Goal: Task Accomplishment & Management: Manage account settings

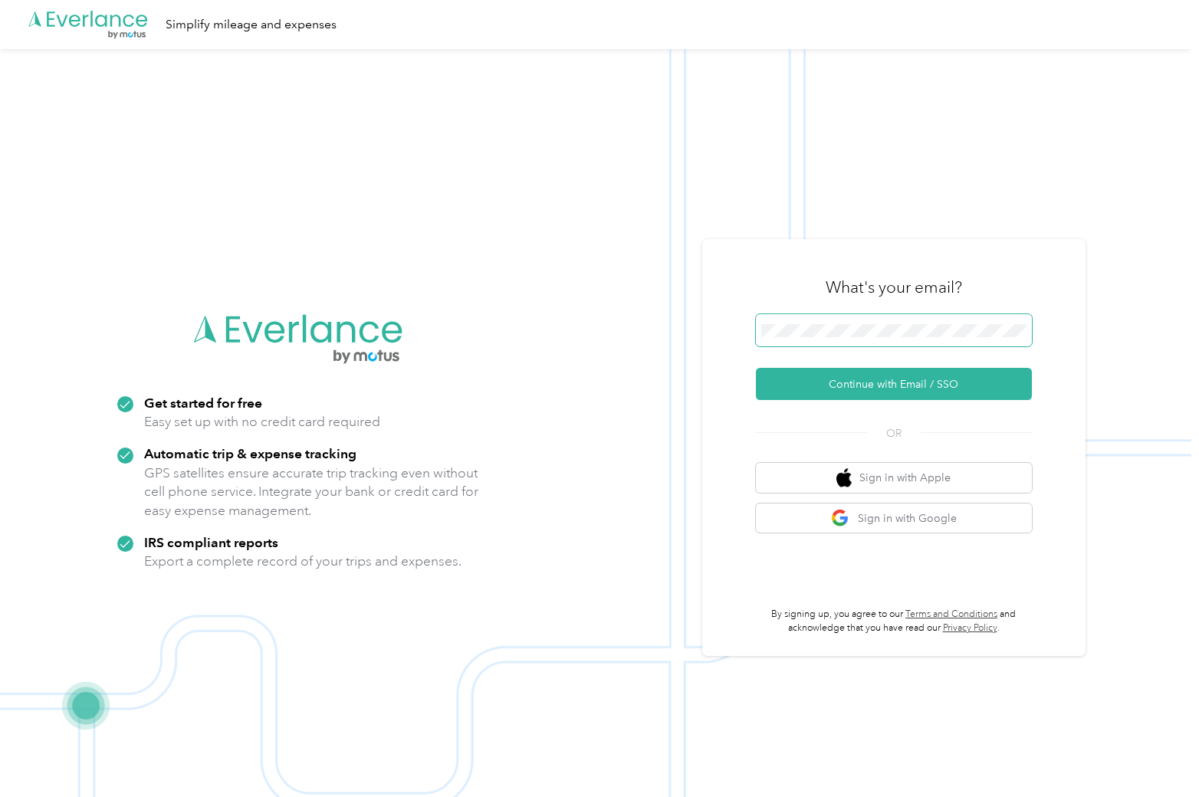
click at [872, 317] on span at bounding box center [894, 330] width 276 height 32
click at [773, 391] on button "Continue with Email / SSO" at bounding box center [894, 384] width 276 height 32
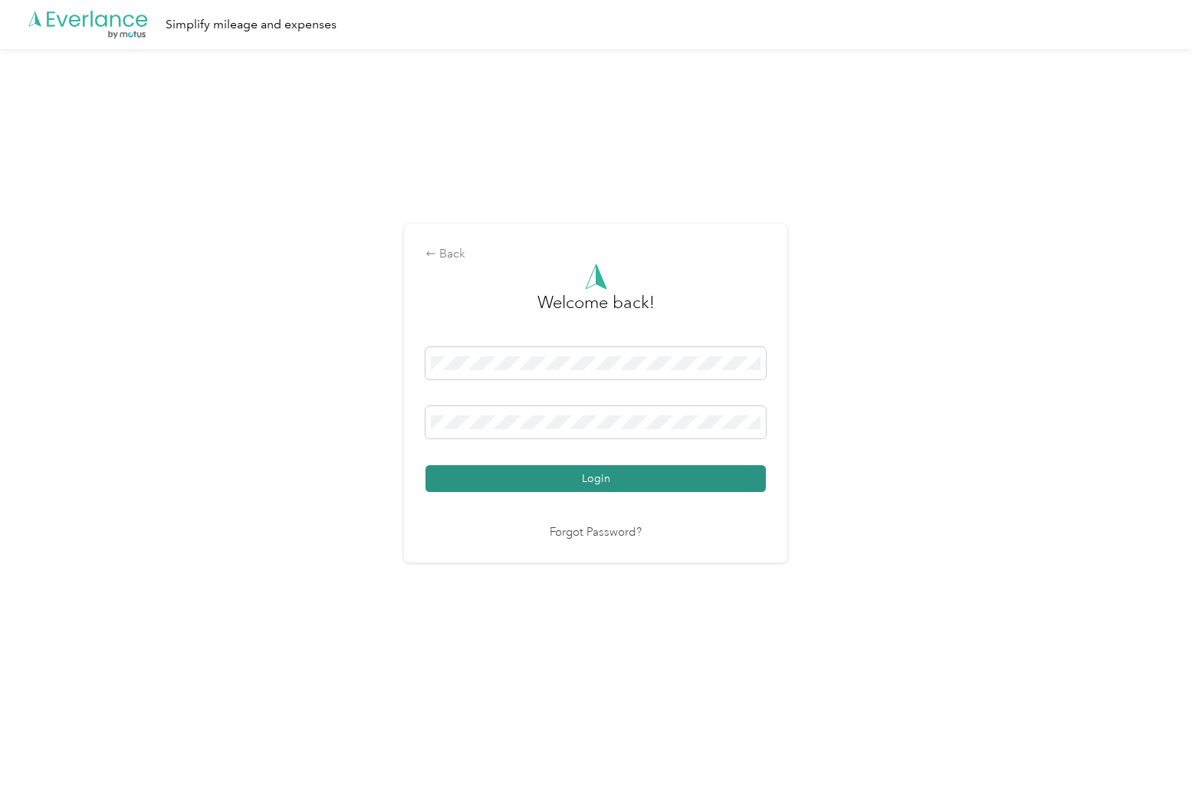
click at [596, 479] on button "Login" at bounding box center [595, 478] width 340 height 27
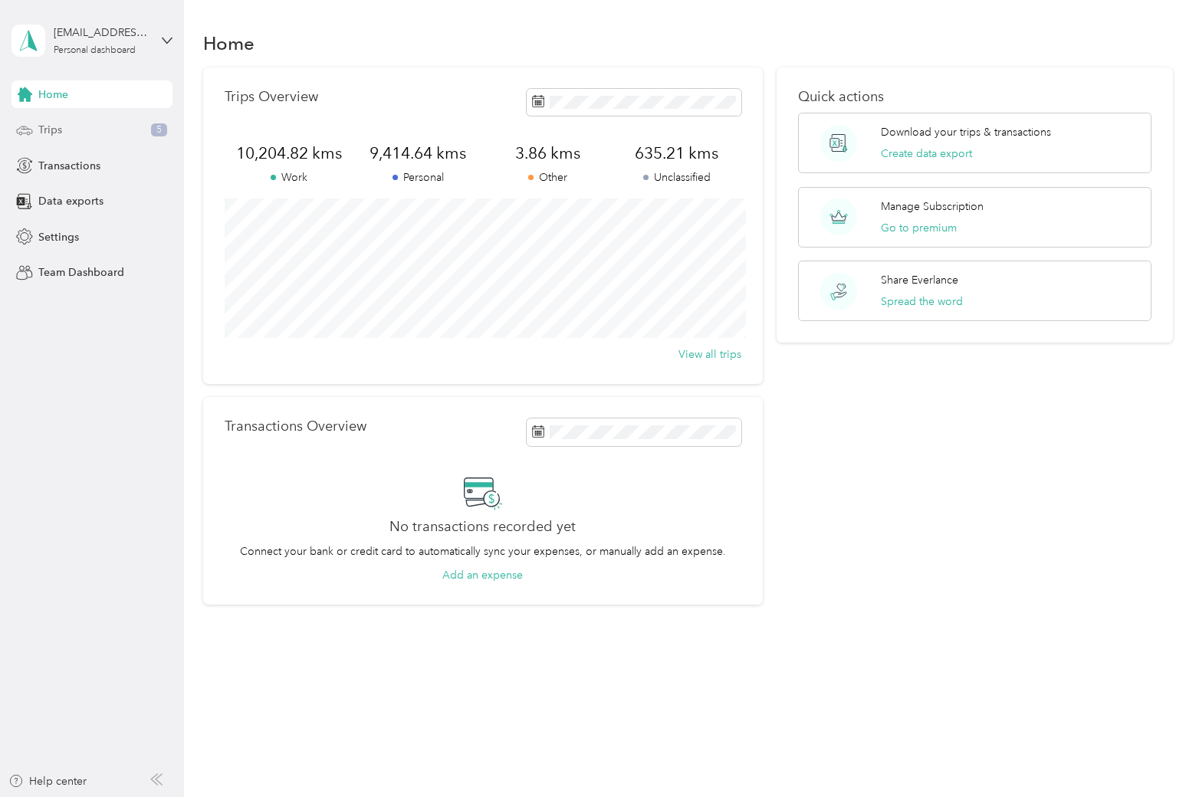
click at [104, 127] on div "Trips 5" at bounding box center [91, 131] width 161 height 28
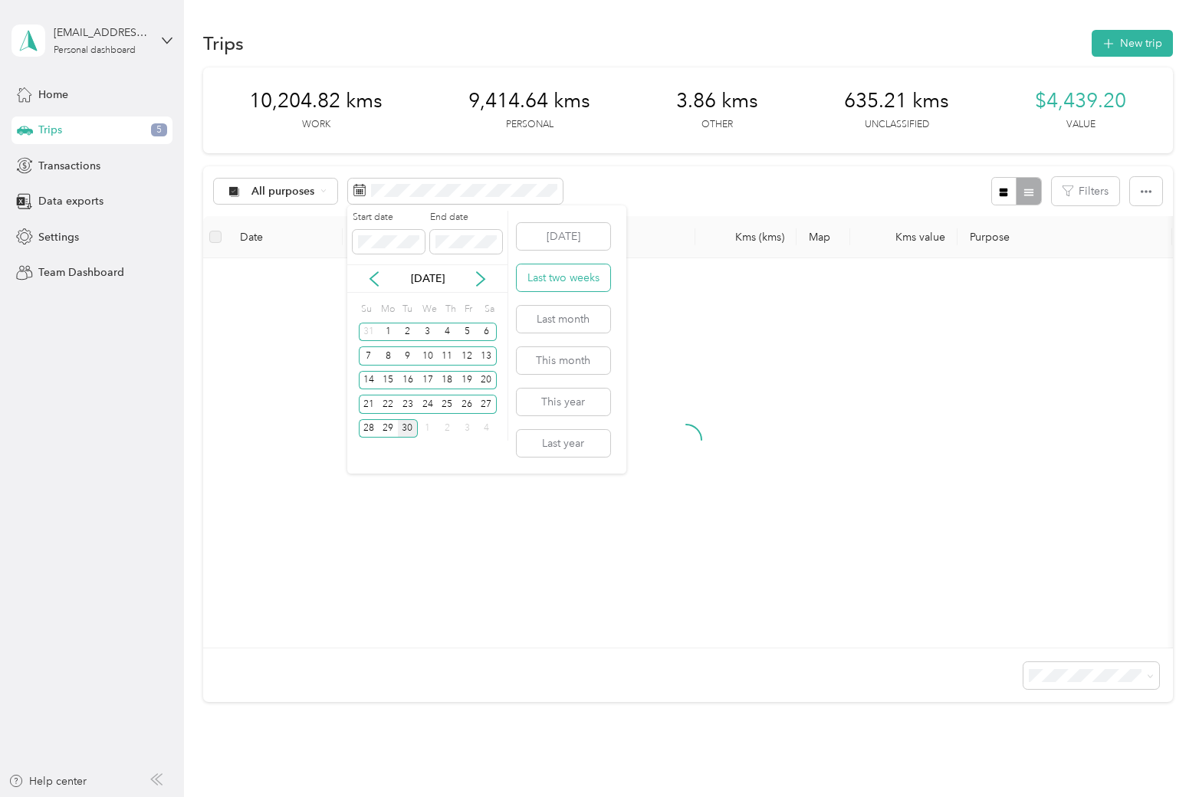
click at [567, 271] on button "Last two weeks" at bounding box center [564, 277] width 94 height 27
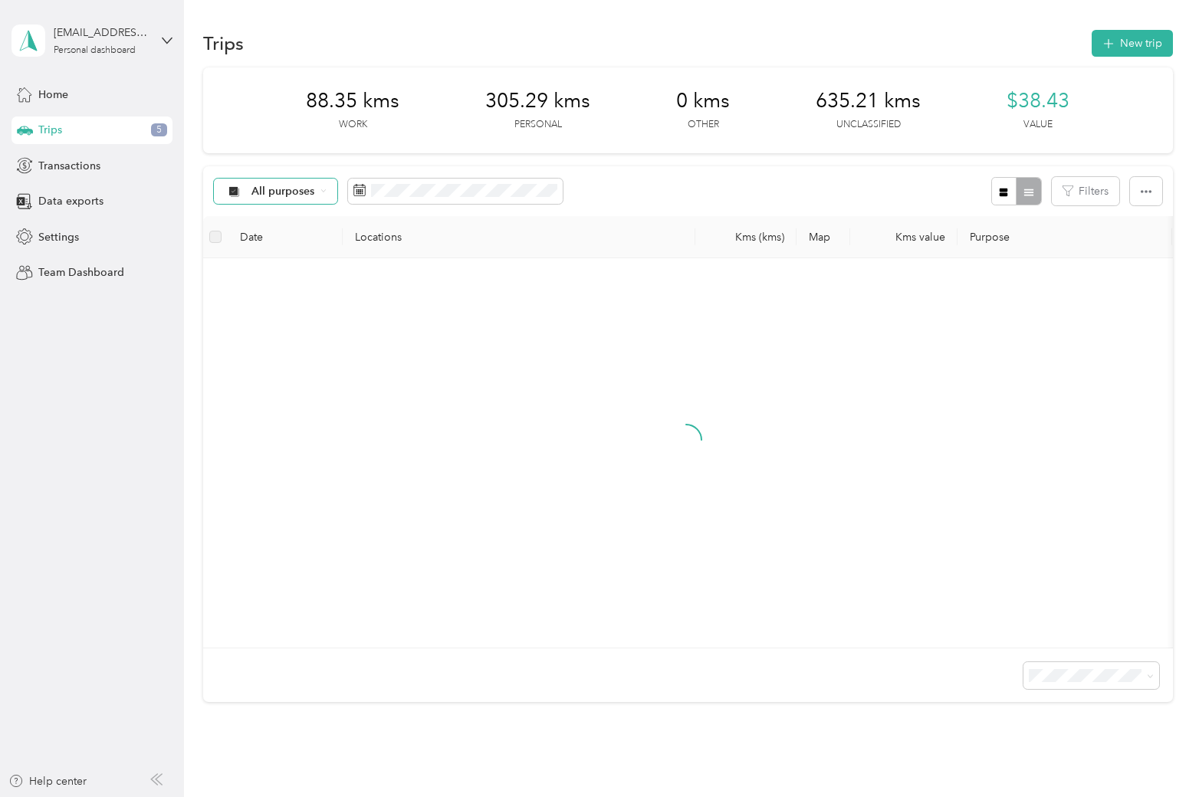
click at [289, 188] on span "All purposes" at bounding box center [283, 191] width 64 height 11
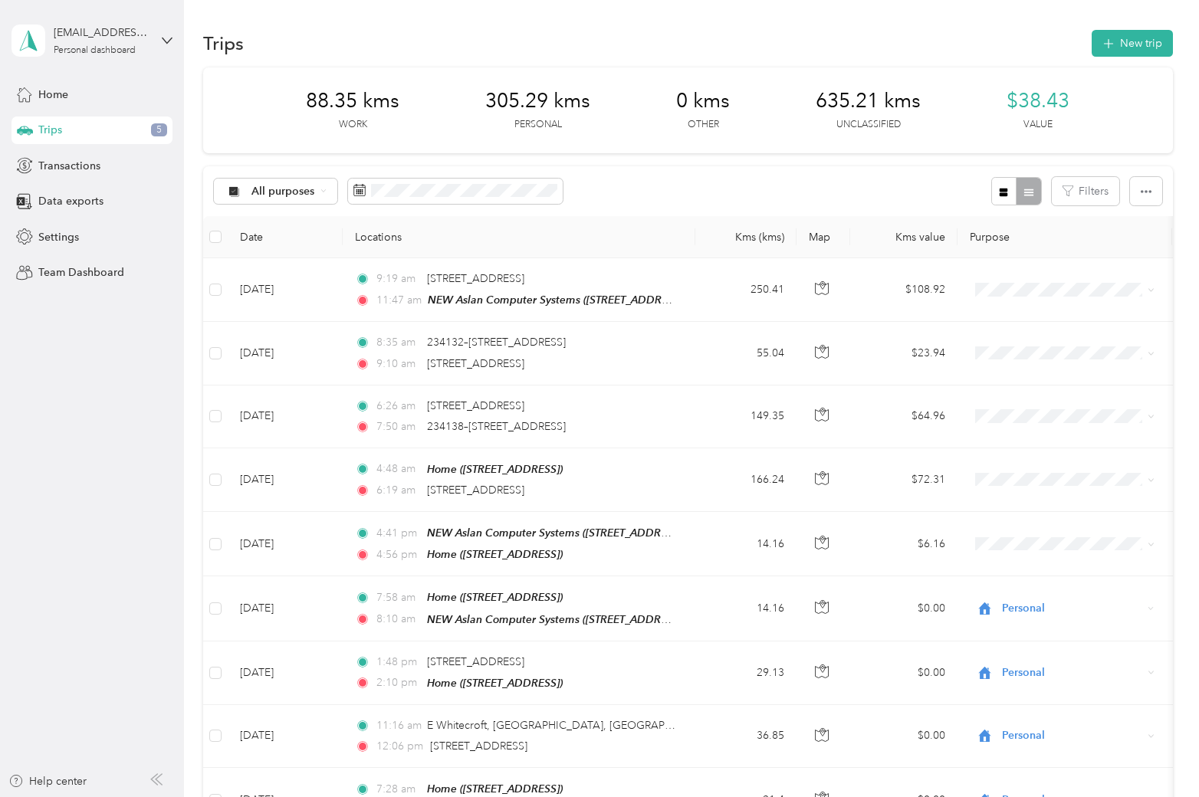
click at [278, 244] on span "Unclassified" at bounding box center [288, 244] width 74 height 16
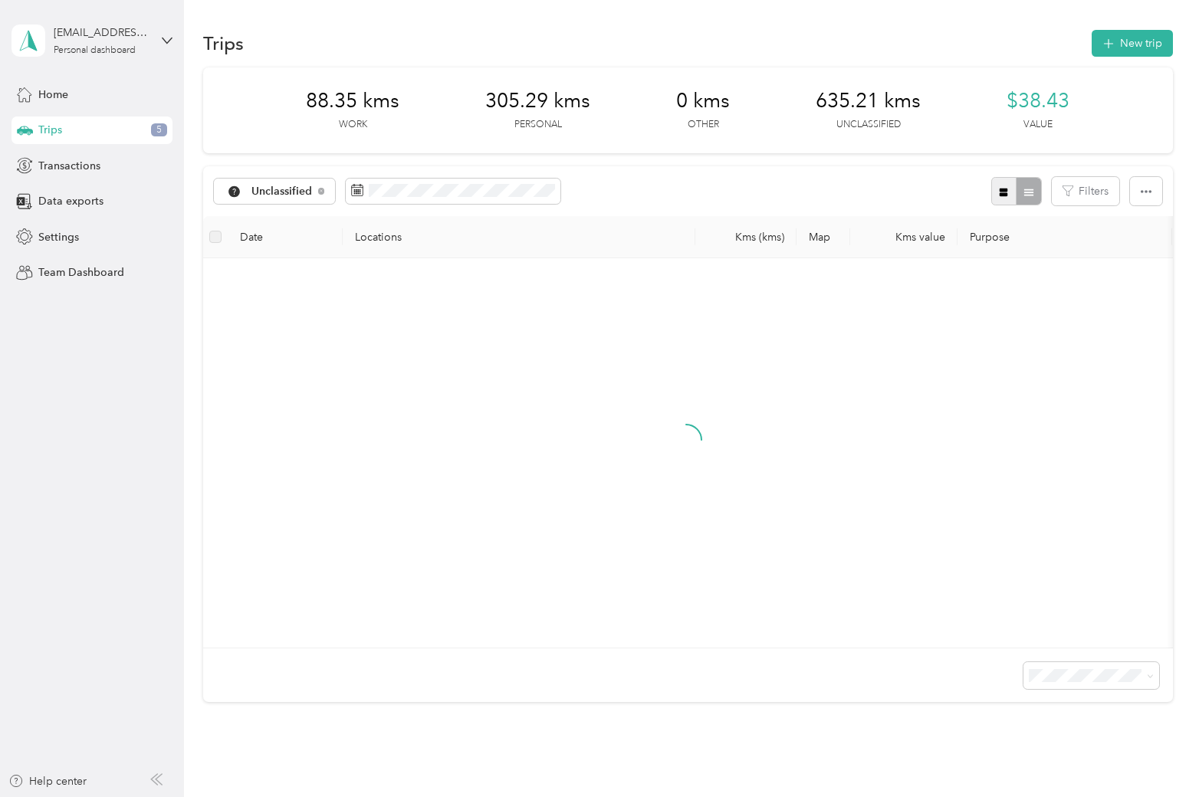
click at [1006, 192] on button "button" at bounding box center [1004, 191] width 26 height 28
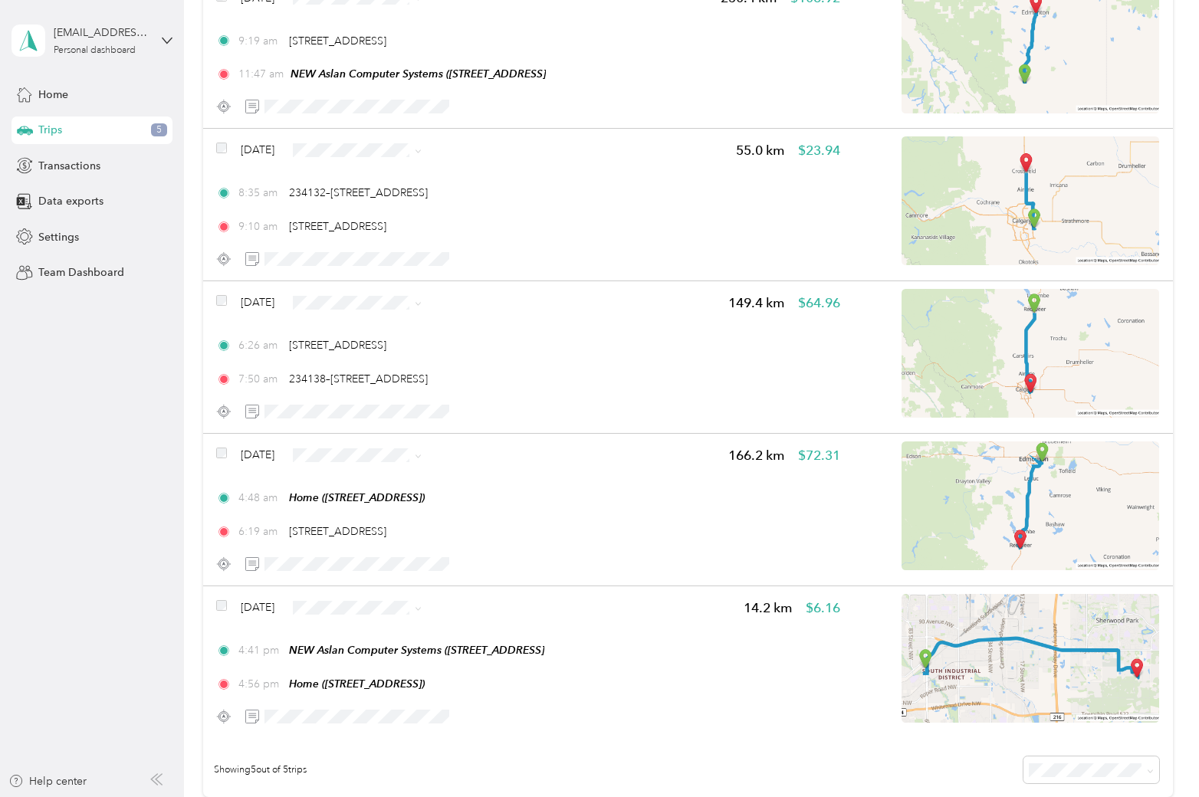
scroll to position [222, 0]
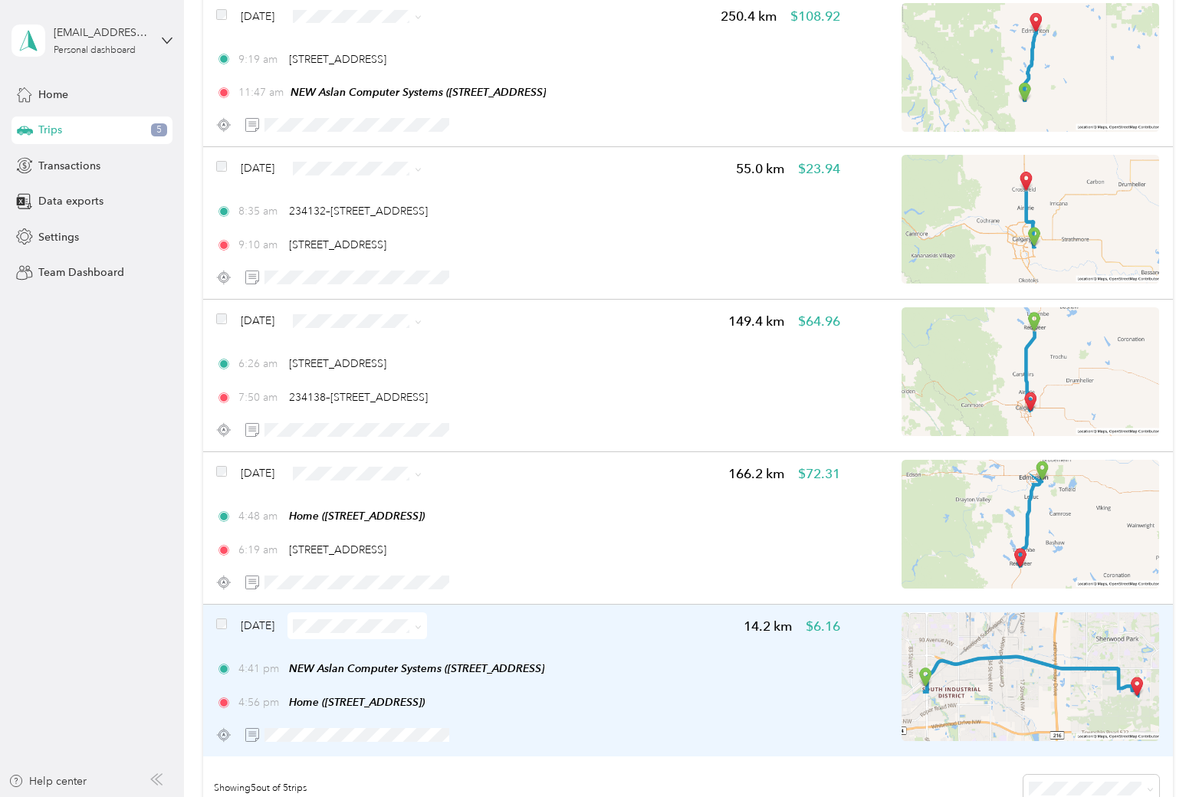
click at [310, 717] on div "Sep 29, 2025 14.2 km $6.16 4:41 pm NEW Aslan Computer Systems (6742 75 Street N…" at bounding box center [528, 681] width 624 height 136
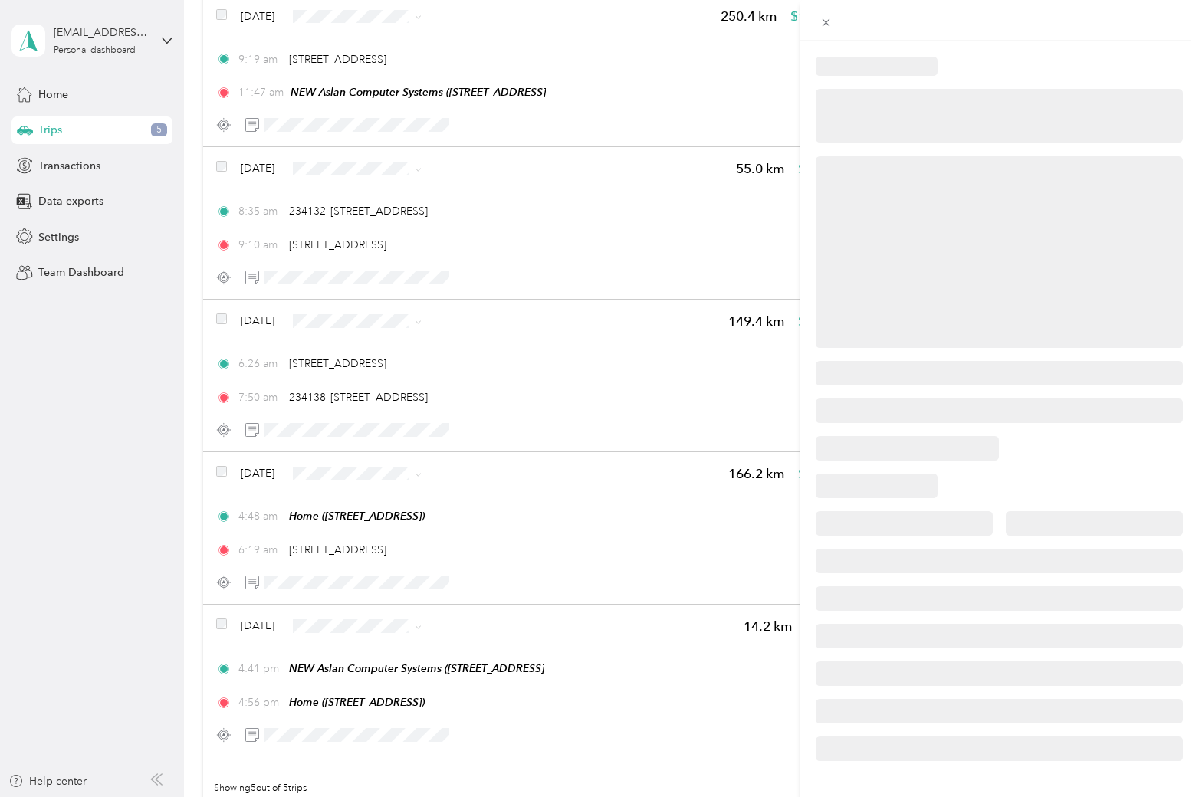
click at [311, 725] on div at bounding box center [599, 398] width 1199 height 797
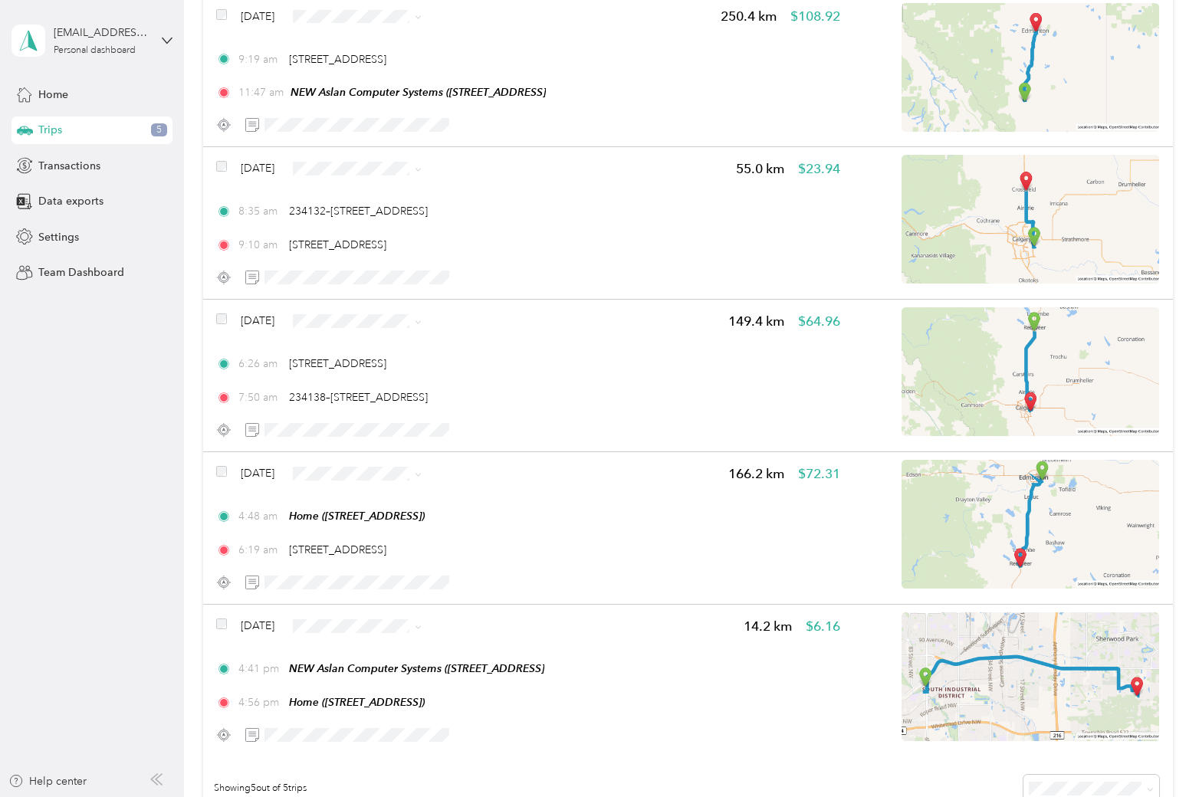
click at [320, 735] on div at bounding box center [599, 398] width 1199 height 797
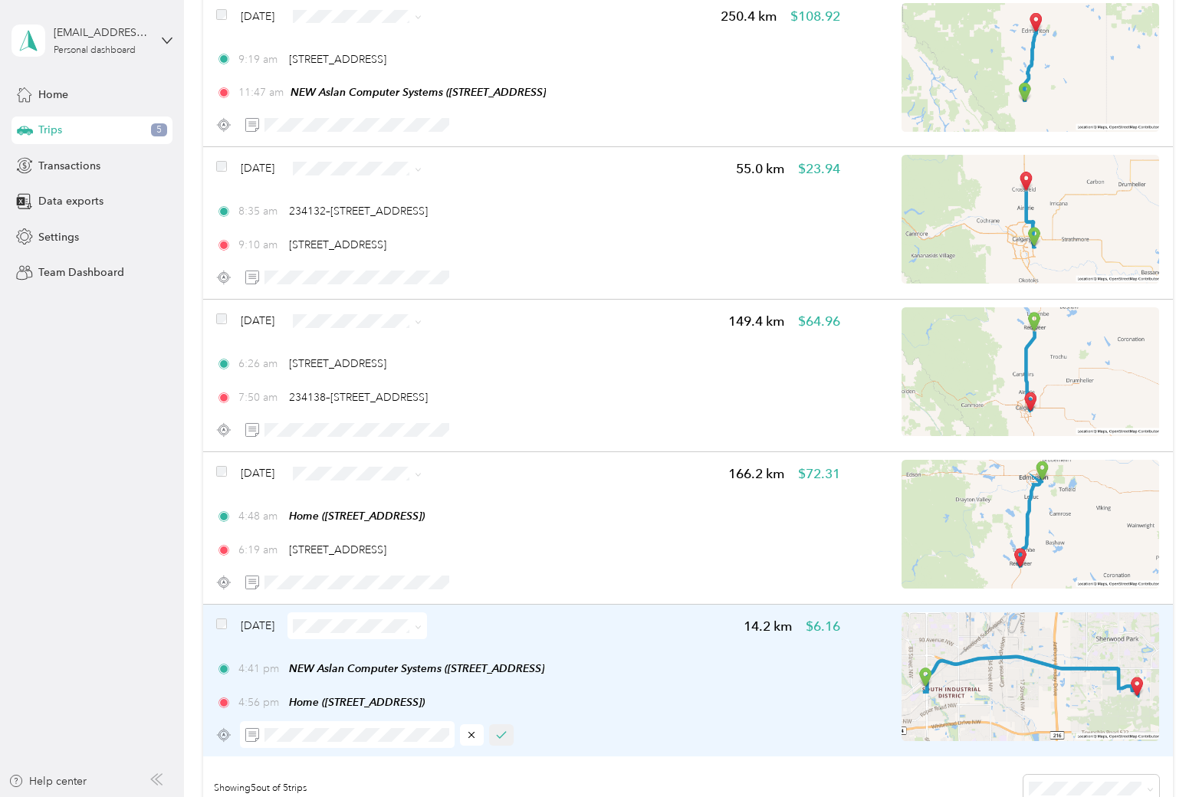
drag, startPoint x: 499, startPoint y: 732, endPoint x: 478, endPoint y: 672, distance: 64.0
click at [499, 731] on icon "button" at bounding box center [501, 735] width 11 height 11
click at [501, 734] on icon "button" at bounding box center [501, 735] width 11 height 11
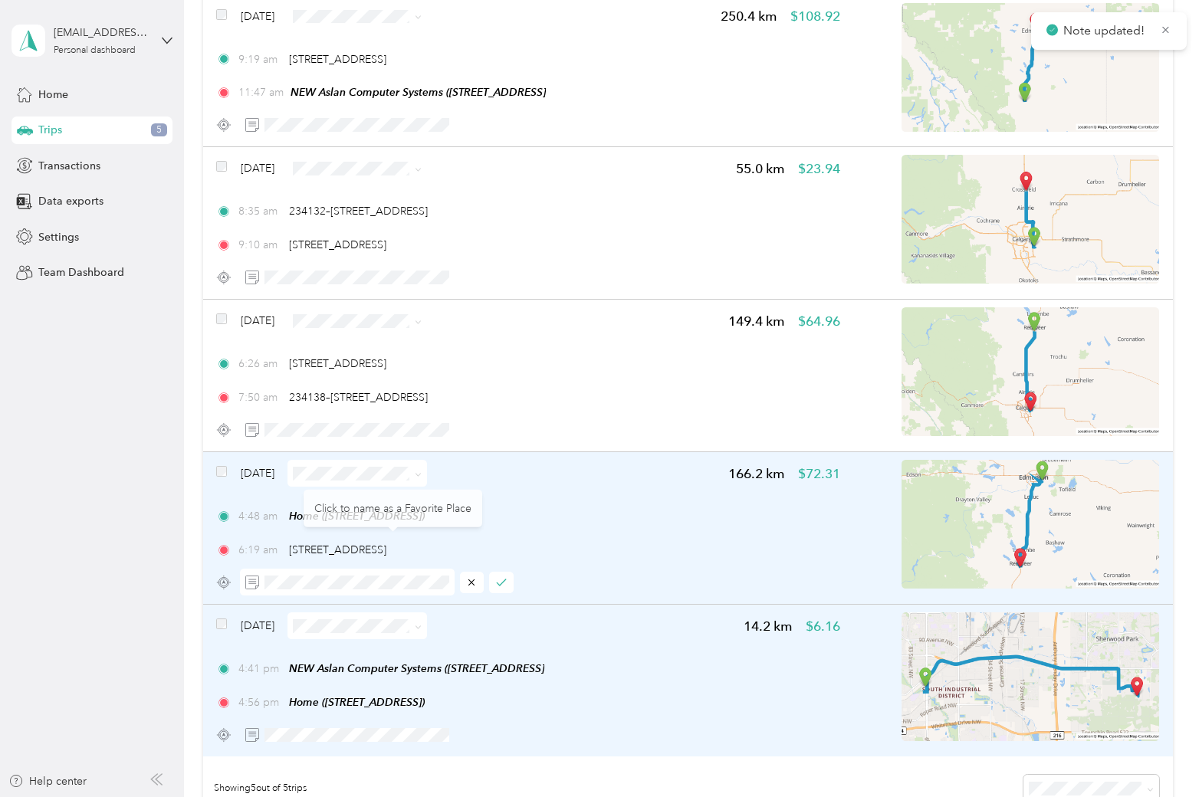
drag, startPoint x: 501, startPoint y: 583, endPoint x: 497, endPoint y: 570, distance: 13.8
click at [498, 576] on button "button" at bounding box center [501, 582] width 25 height 21
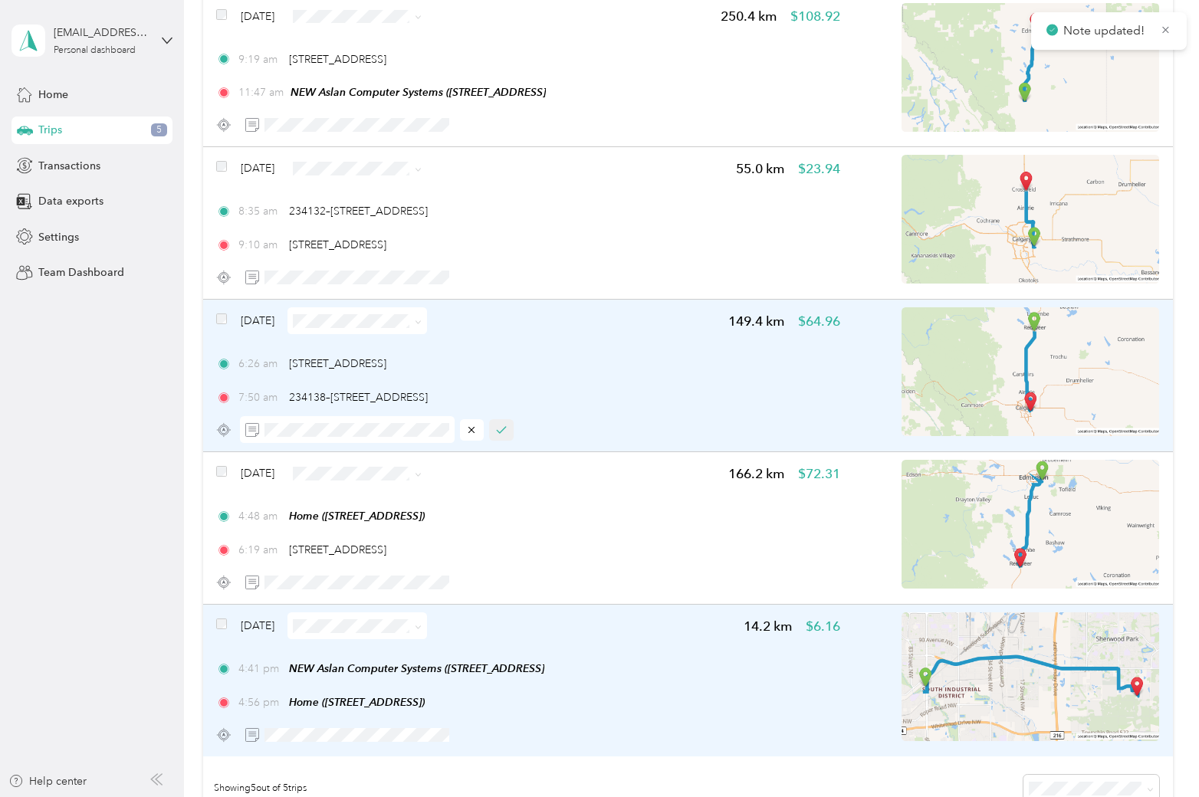
click at [501, 427] on icon "button" at bounding box center [501, 430] width 11 height 11
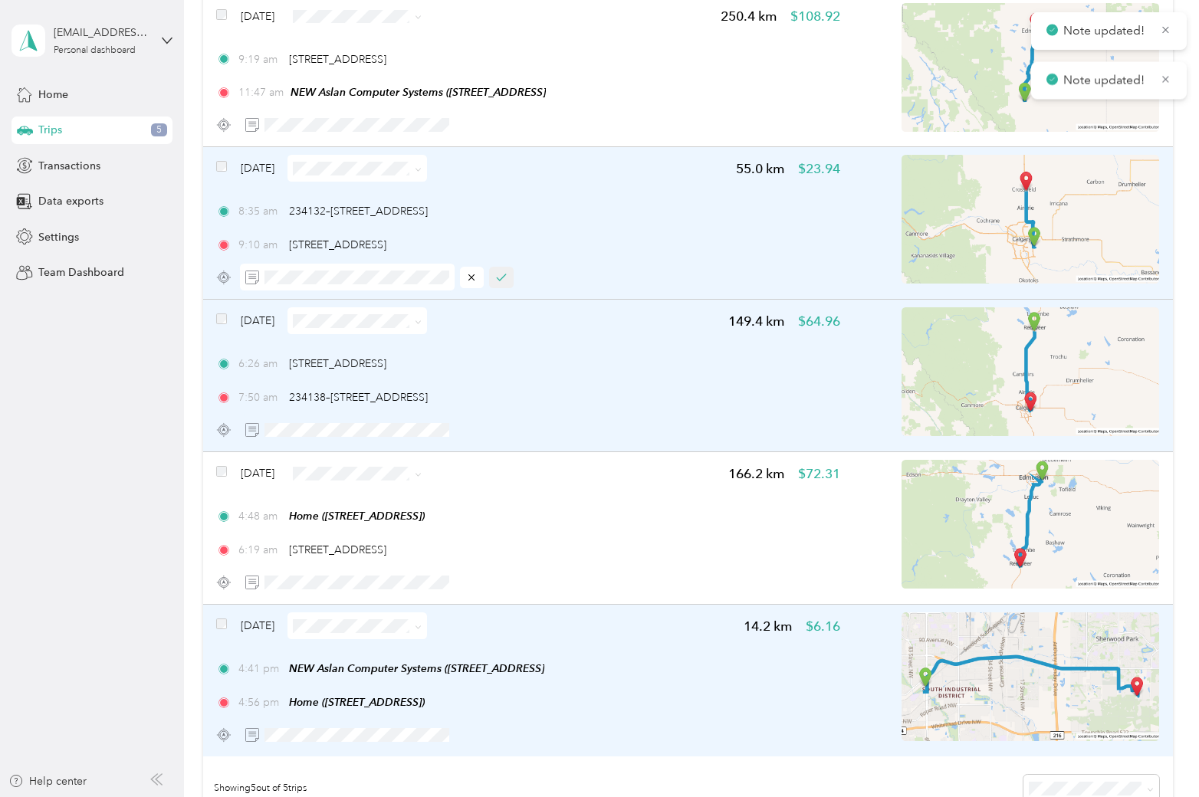
click at [500, 281] on icon "button" at bounding box center [501, 277] width 11 height 11
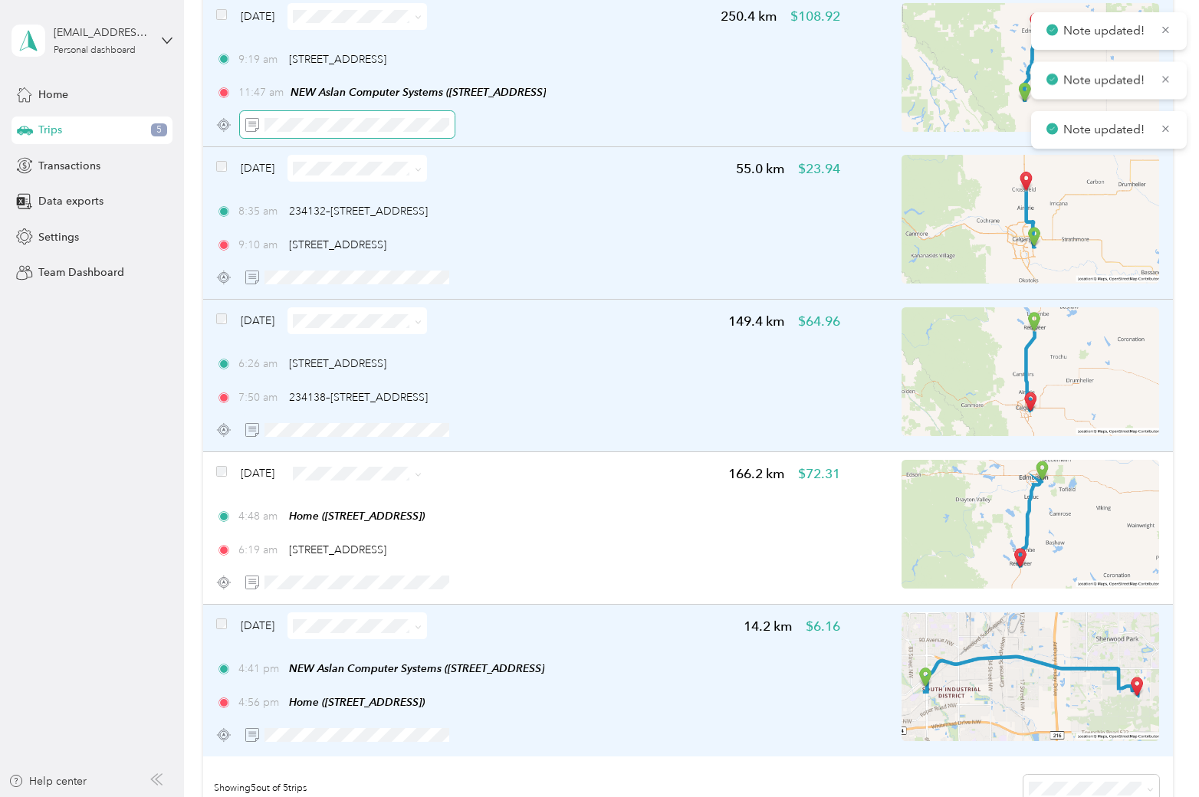
click at [356, 111] on span at bounding box center [347, 124] width 215 height 27
click at [356, 117] on span at bounding box center [347, 124] width 215 height 27
click at [502, 123] on icon "button" at bounding box center [501, 125] width 11 height 11
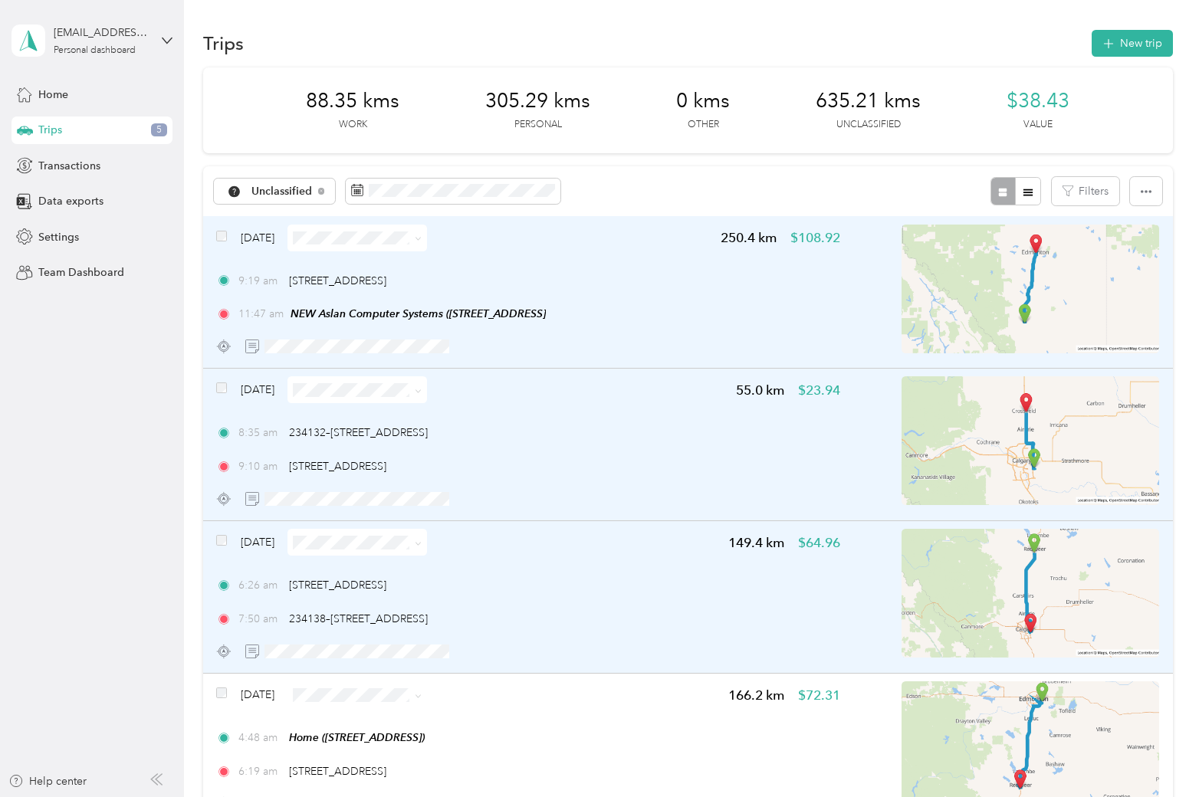
click at [410, 227] on span at bounding box center [357, 238] width 140 height 27
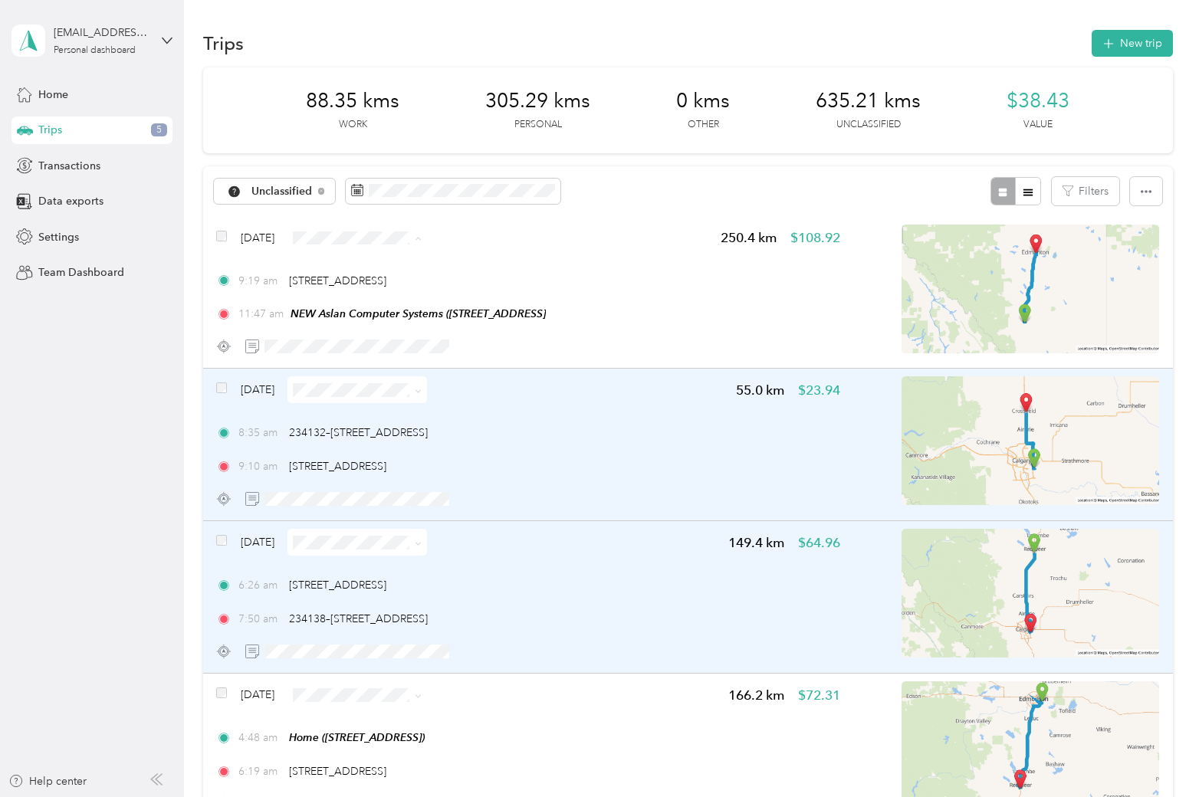
click at [353, 277] on ol "Work Personal IT Other Charity Medical Moving Commute" at bounding box center [387, 360] width 140 height 215
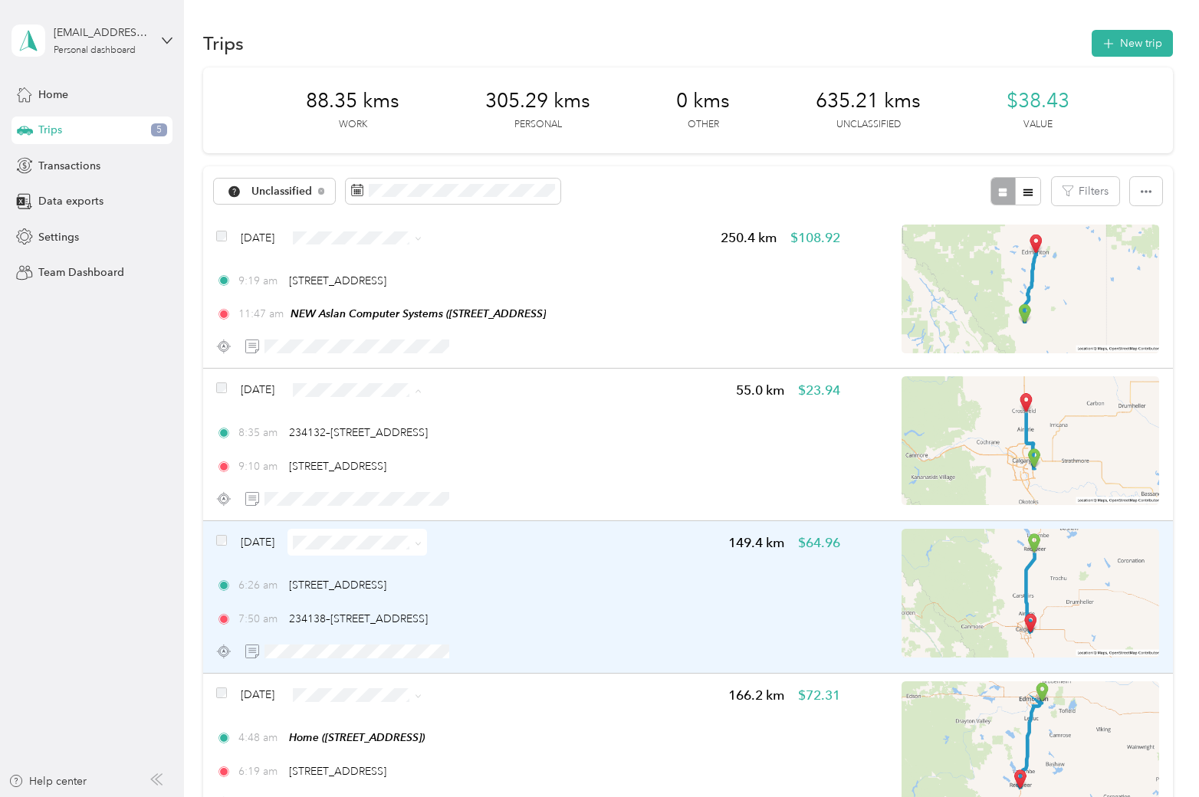
drag, startPoint x: 340, startPoint y: 410, endPoint x: 337, endPoint y: 421, distance: 11.4
click at [340, 411] on span "Work" at bounding box center [387, 418] width 118 height 16
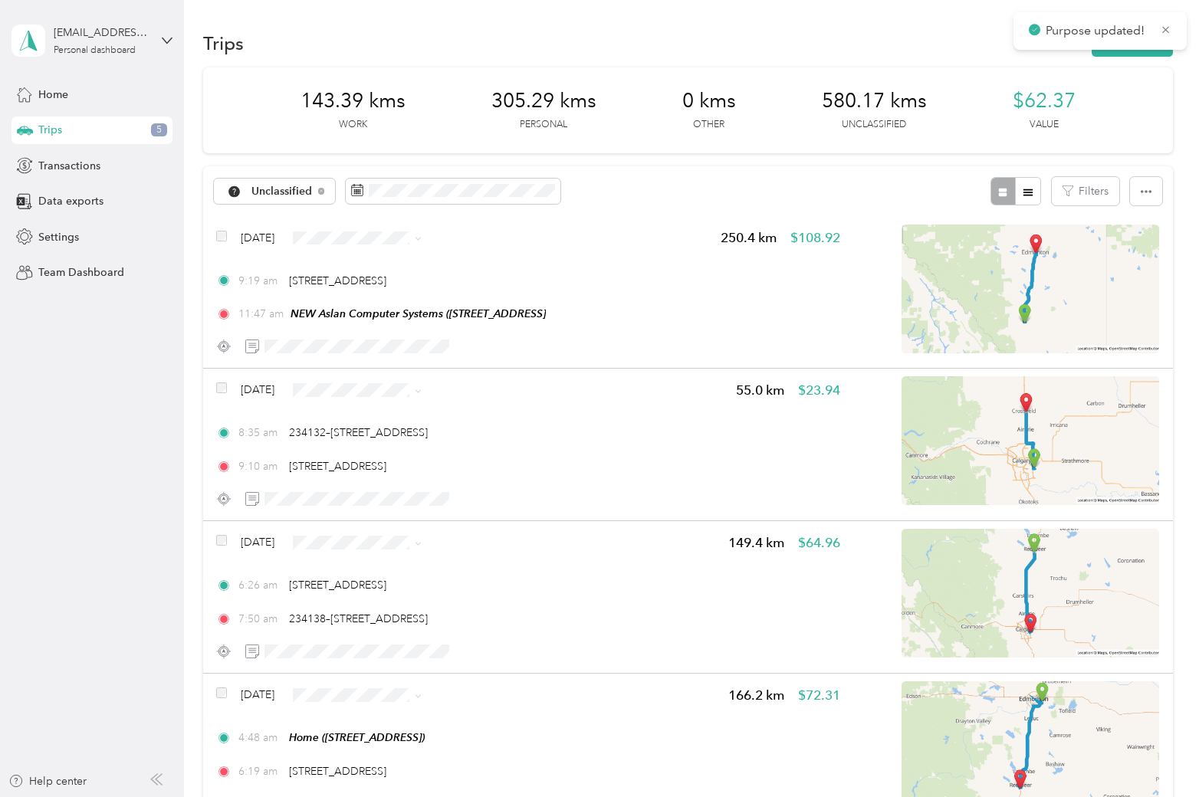
click at [345, 573] on span "Work" at bounding box center [387, 565] width 118 height 16
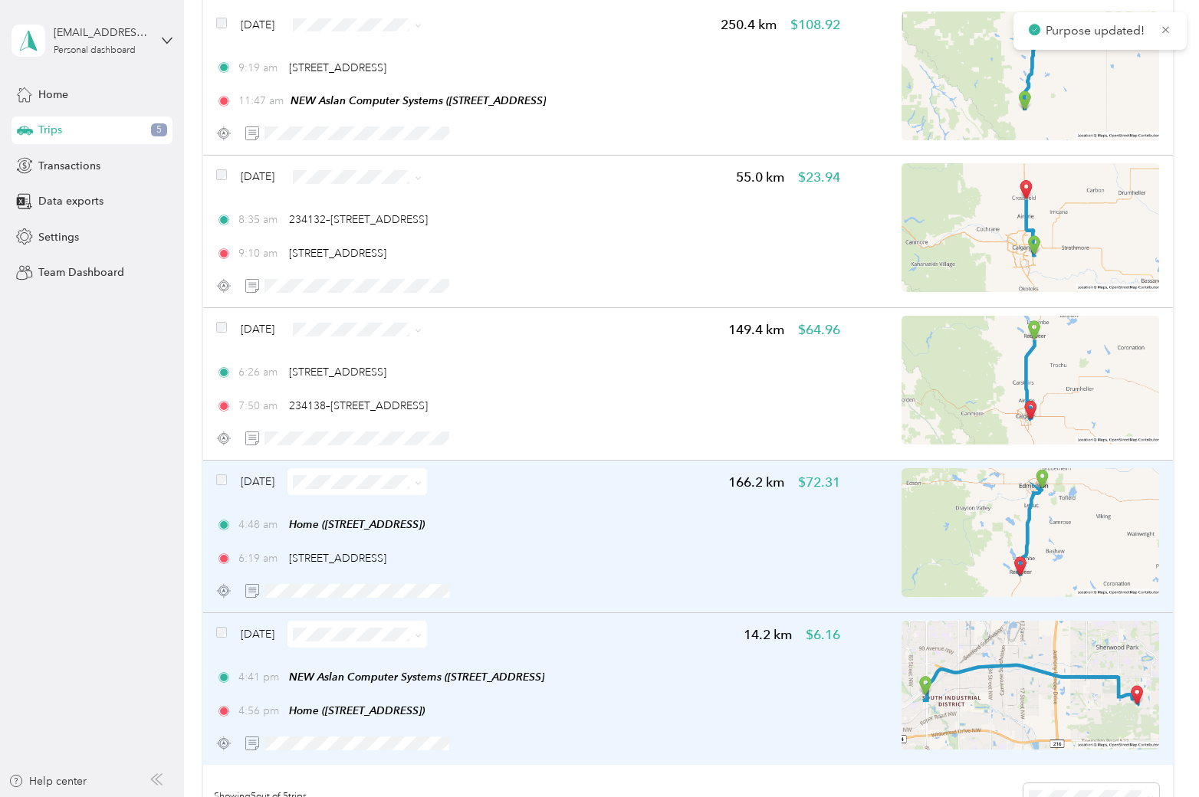
scroll to position [230, 0]
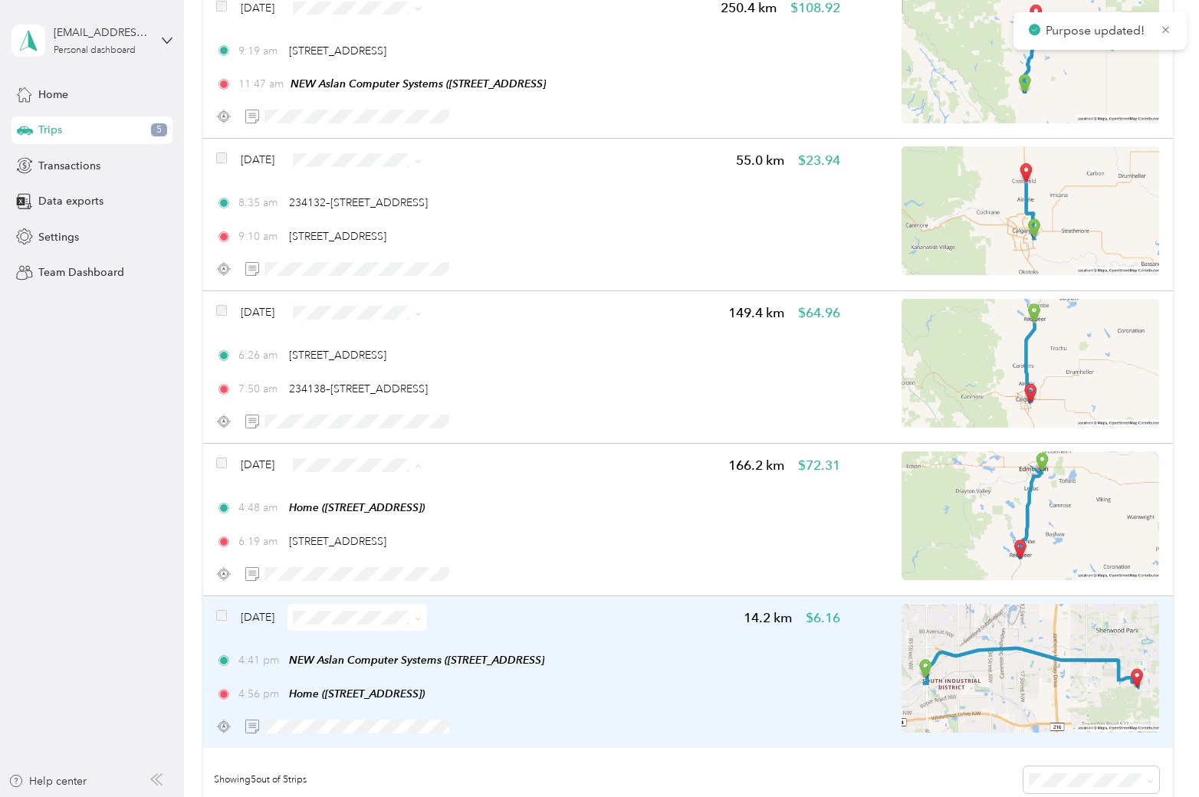
click at [363, 490] on span "Work" at bounding box center [401, 493] width 91 height 16
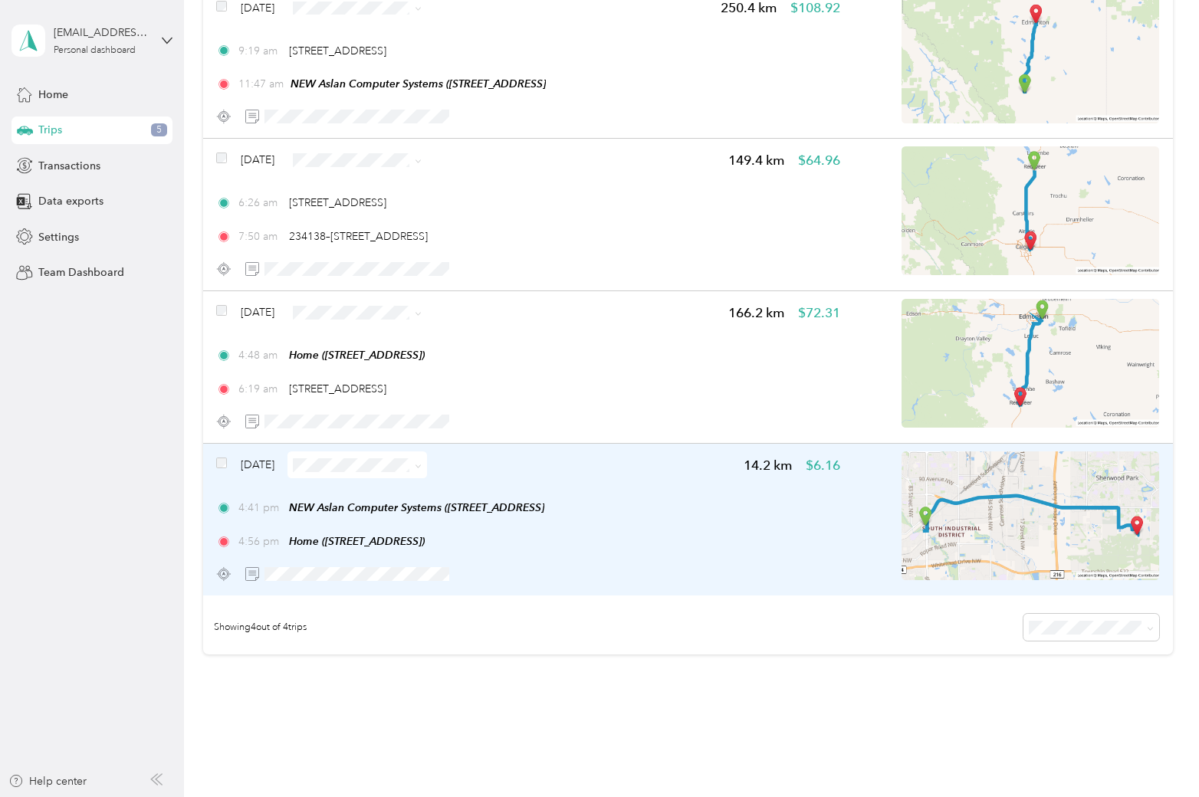
click at [373, 457] on span at bounding box center [357, 465] width 140 height 27
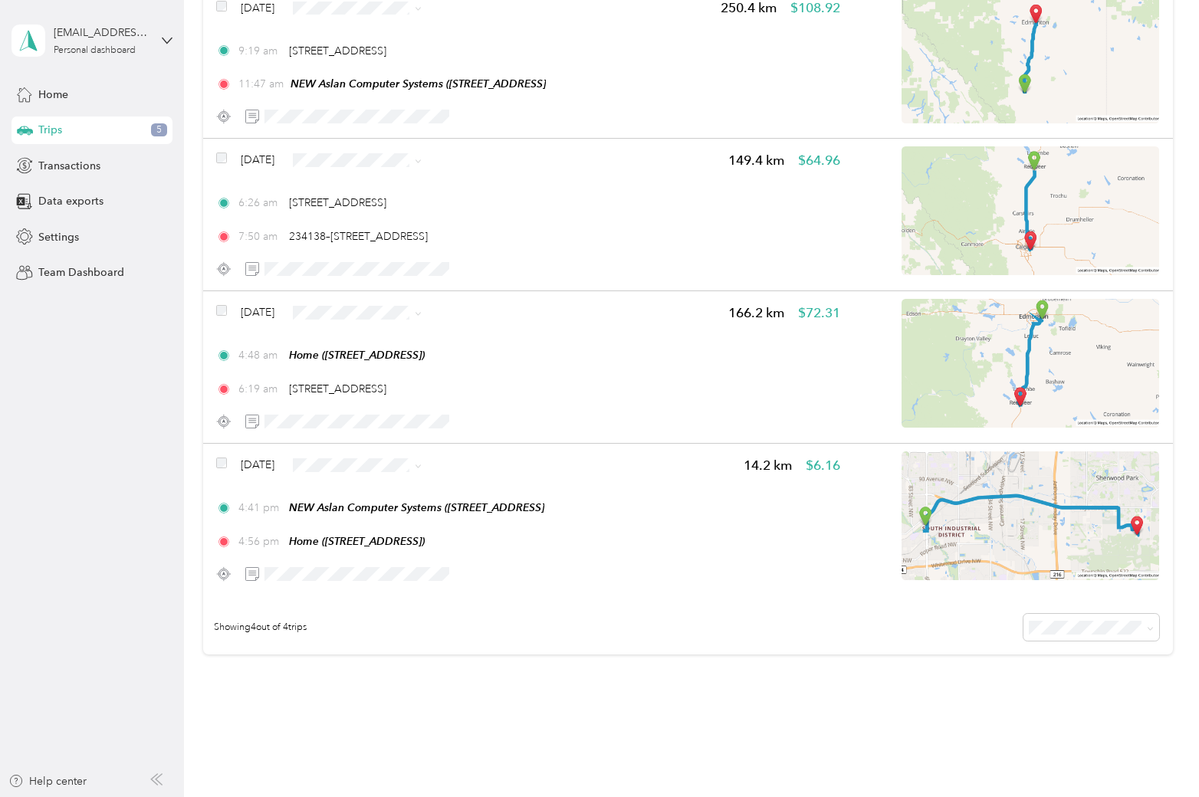
click at [361, 521] on span "Personal" at bounding box center [401, 519] width 91 height 16
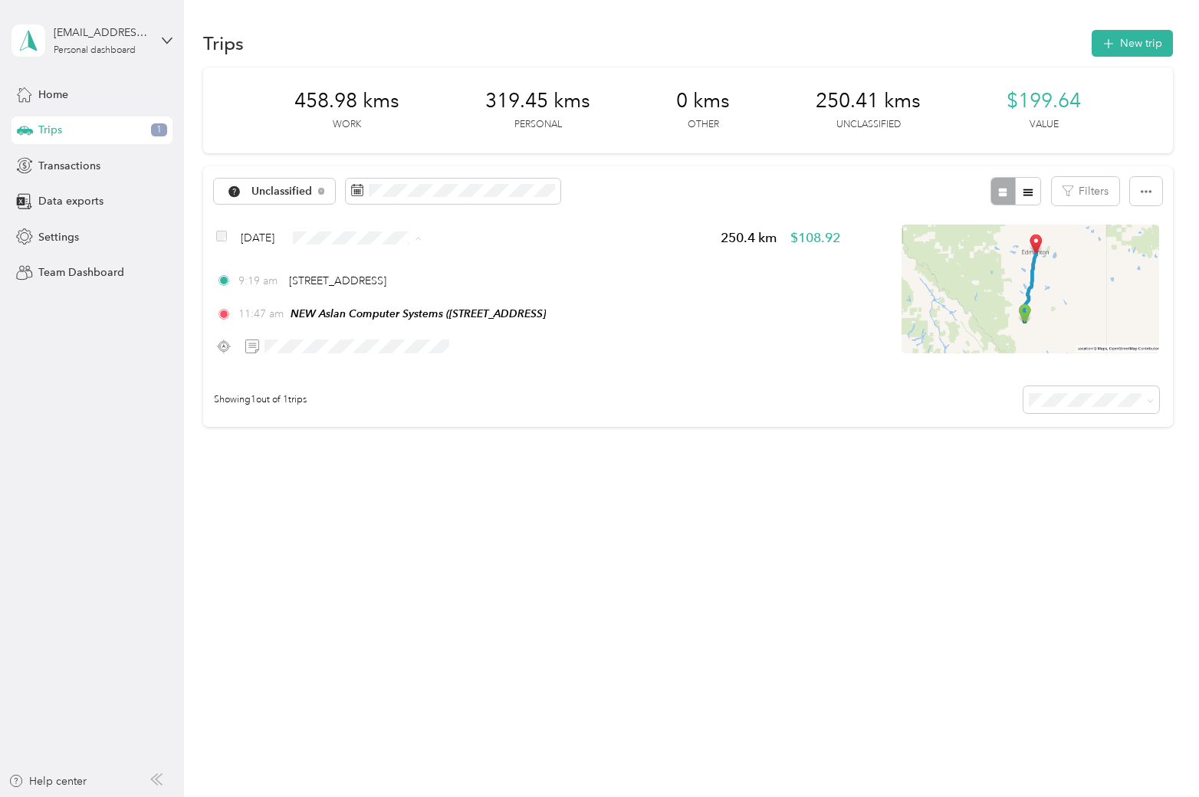
click at [353, 273] on li "Work" at bounding box center [387, 266] width 140 height 27
